Goal: Navigation & Orientation: Find specific page/section

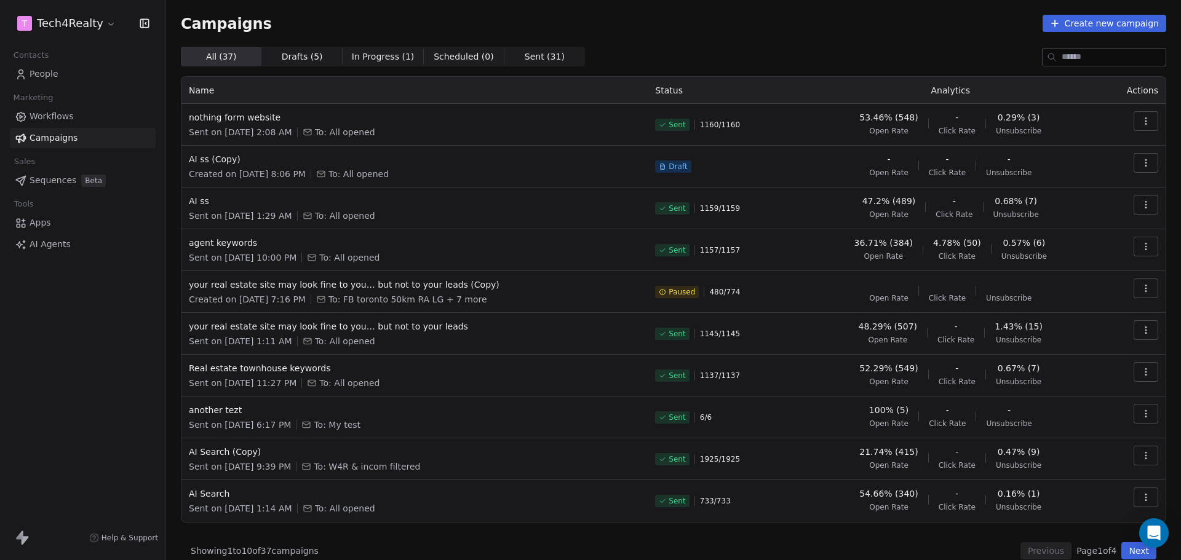
scroll to position [14, 0]
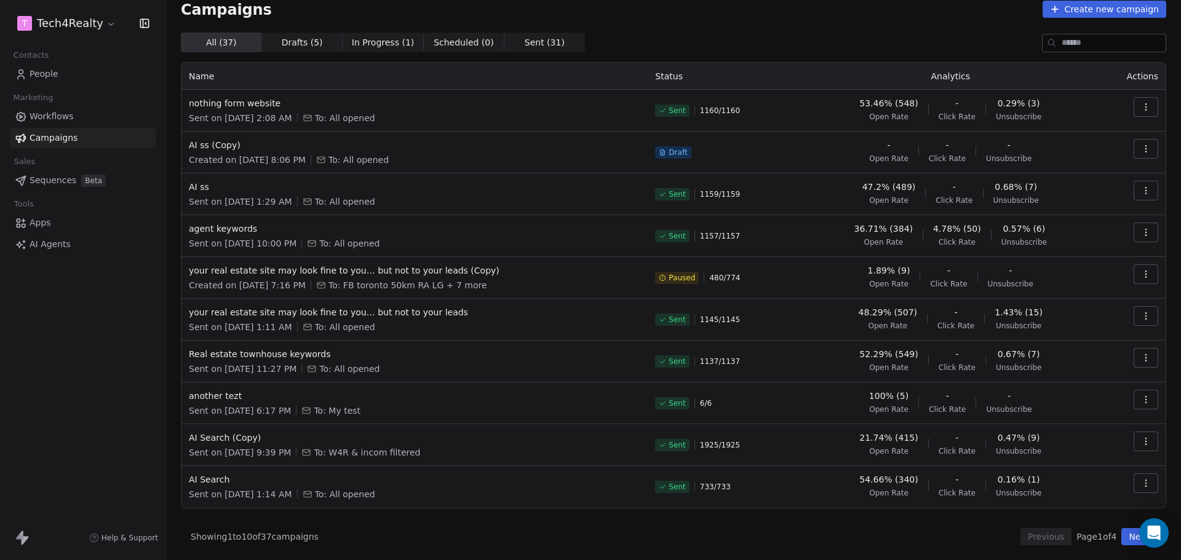
click at [768, 32] on div "Campaigns Create new campaign All ( 37 ) All ( 37 ) Drafts ( 5 ) Drafts ( 5 ) I…" at bounding box center [674, 273] width 986 height 545
click at [680, 148] on span "Draft" at bounding box center [678, 153] width 18 height 10
click at [751, 62] on div "Name Status Analytics Actions nothing form website Sent on [DATE] 2:08 AM To: A…" at bounding box center [674, 285] width 986 height 447
click at [616, 18] on div "Campaigns Create new campaign All ( 37 ) All ( 37 ) Drafts ( 5 ) Drafts ( 5 ) I…" at bounding box center [674, 273] width 986 height 545
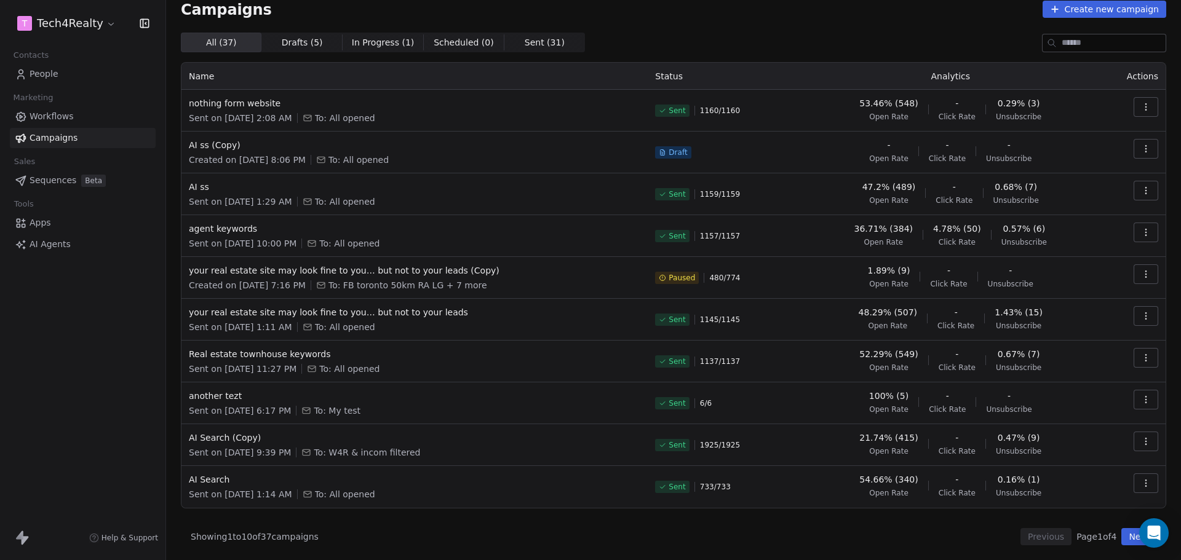
scroll to position [0, 0]
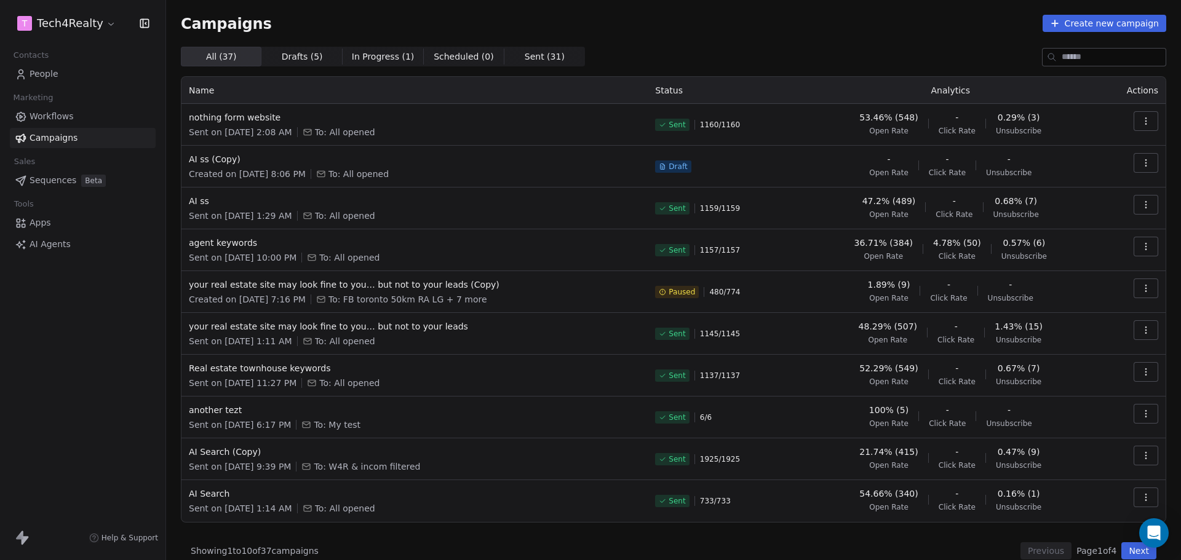
click at [38, 116] on span "Workflows" at bounding box center [52, 116] width 44 height 13
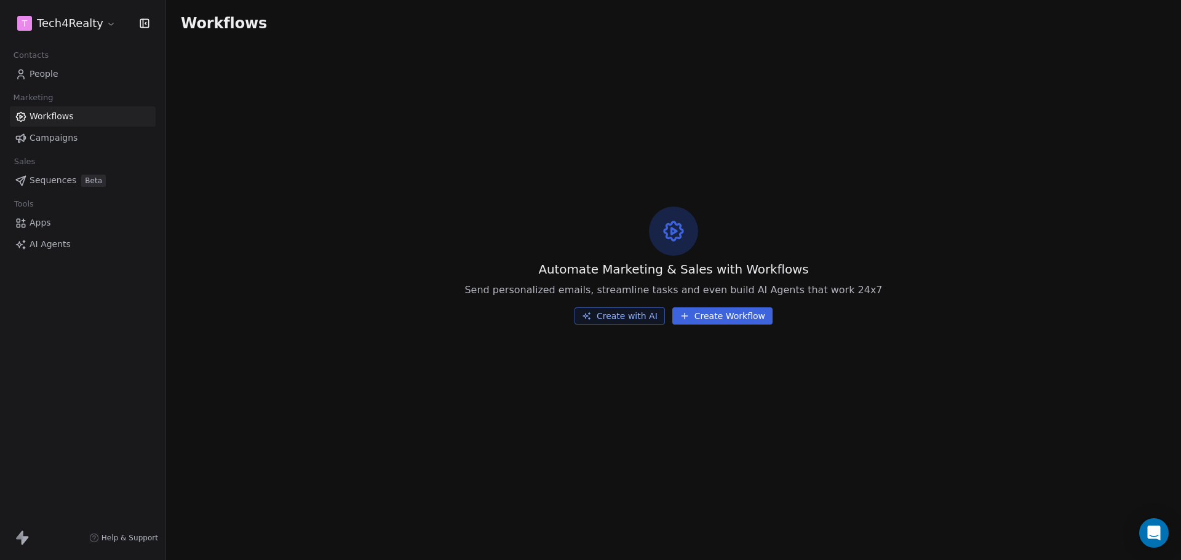
click at [42, 70] on span "People" at bounding box center [44, 74] width 29 height 13
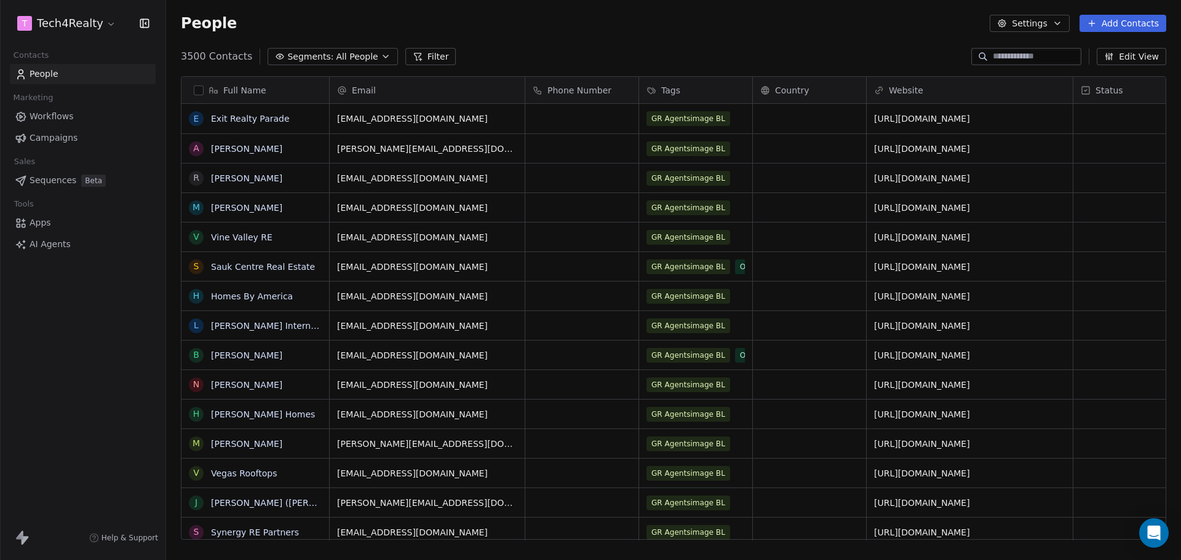
scroll to position [484, 1006]
click at [1009, 50] on input at bounding box center [1036, 56] width 86 height 12
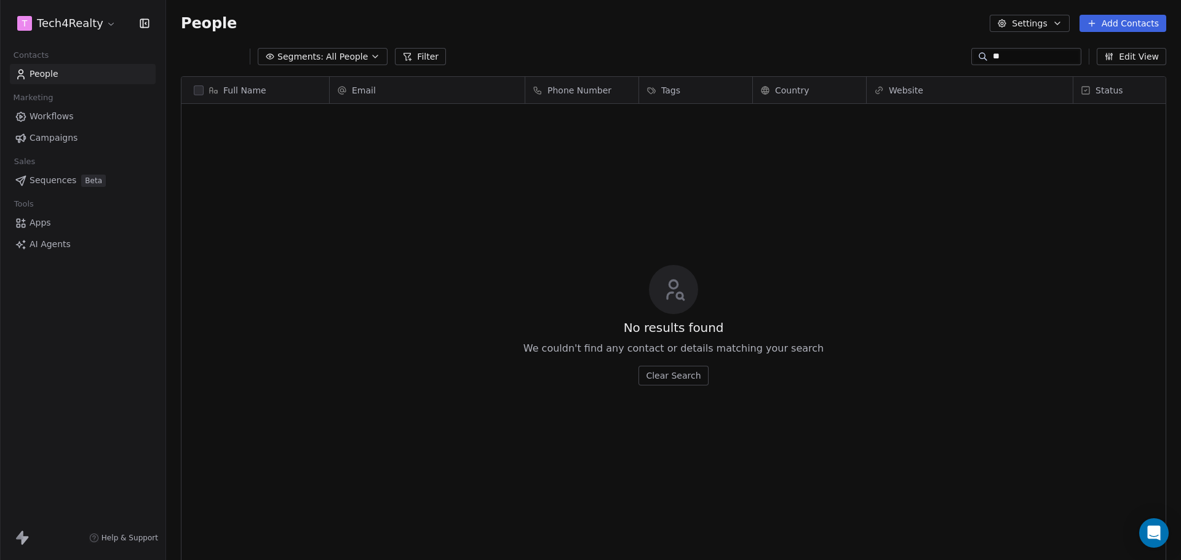
type input "*"
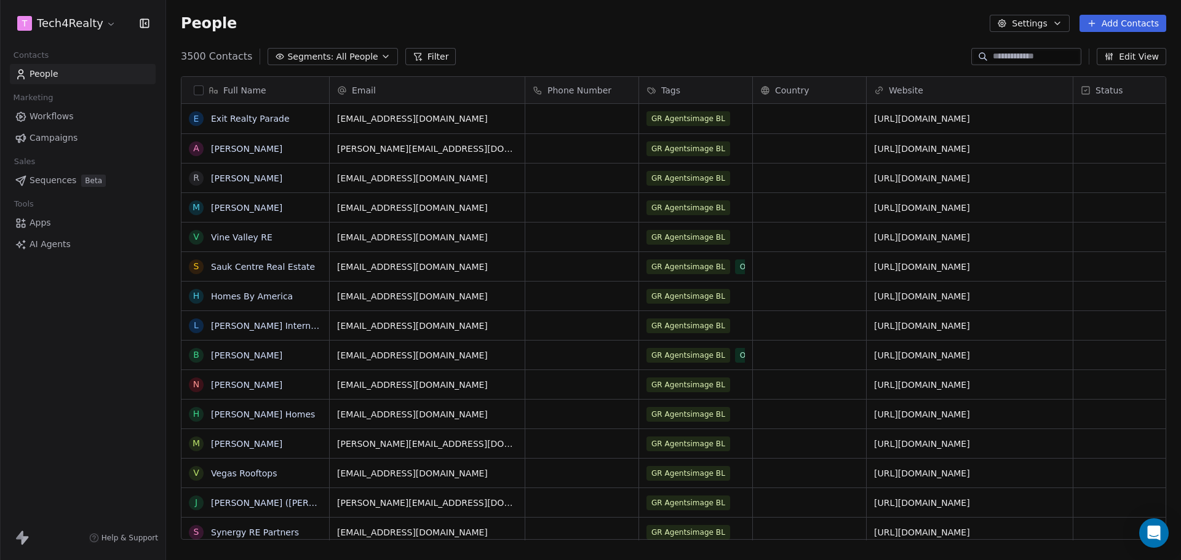
click at [336, 55] on span "All People" at bounding box center [357, 56] width 42 height 13
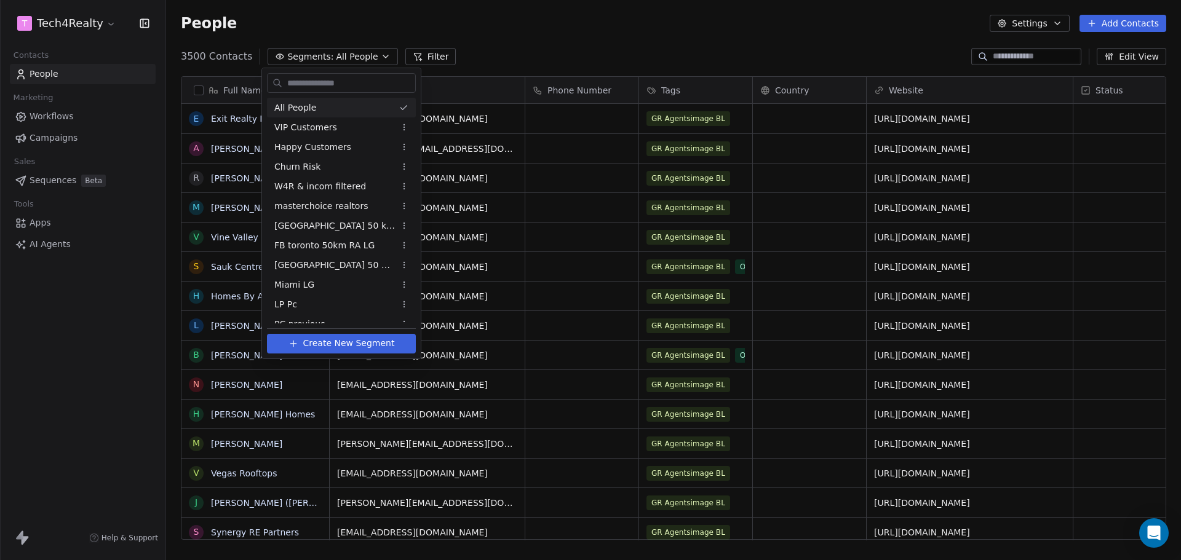
click at [333, 55] on html "T Tech4Realty Contacts People Marketing Workflows Campaigns Sales Sequences Bet…" at bounding box center [590, 280] width 1181 height 560
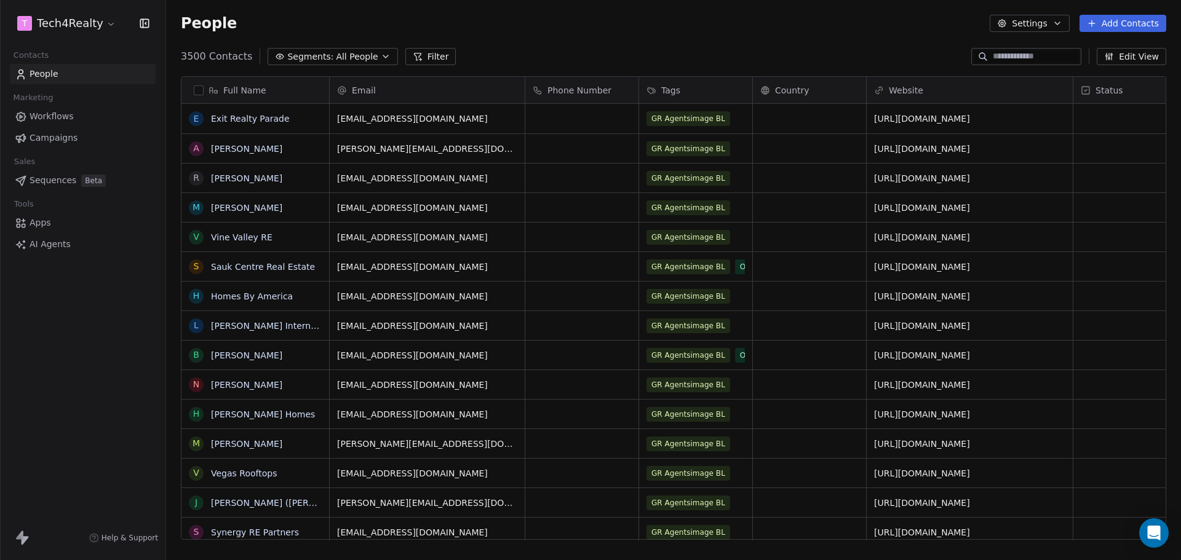
click at [1017, 57] on input at bounding box center [1036, 56] width 86 height 12
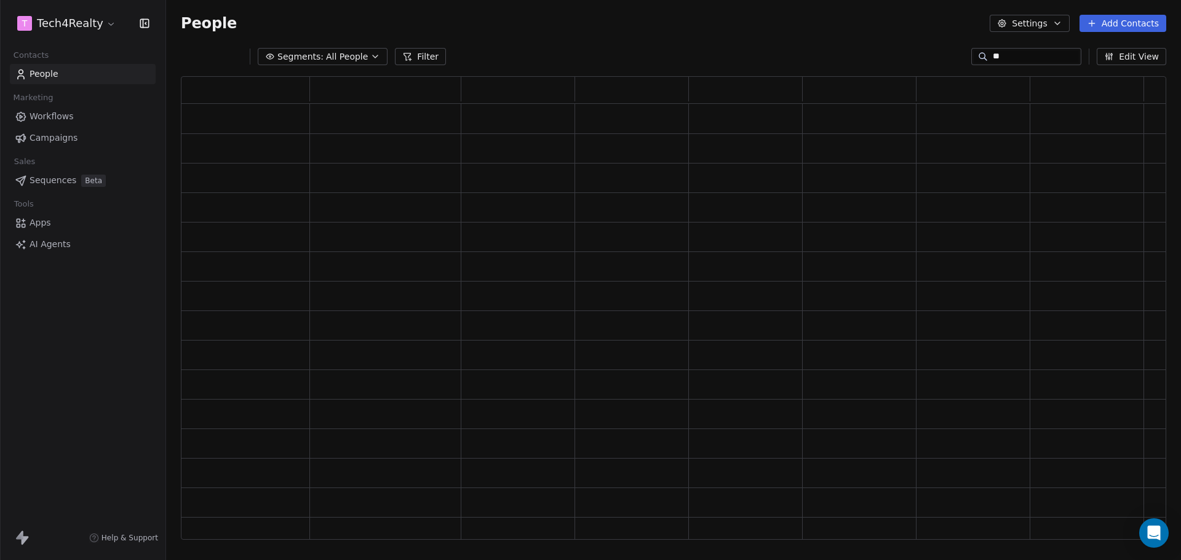
scroll to position [454, 976]
type input "*"
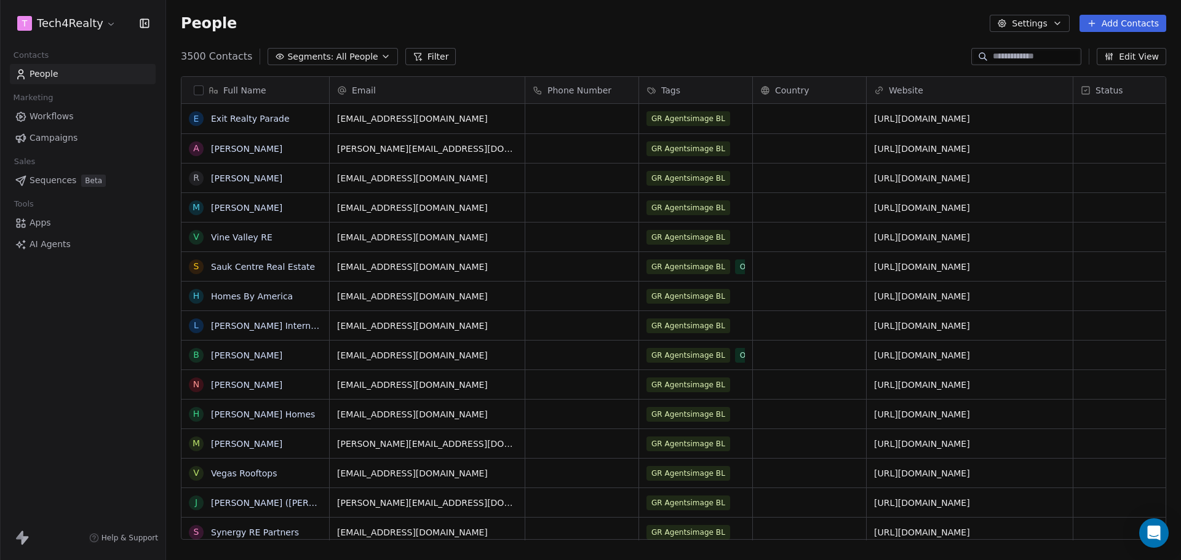
scroll to position [484, 1006]
click at [57, 140] on span "Campaigns" at bounding box center [54, 138] width 48 height 13
